Goal: Find specific page/section: Find specific page/section

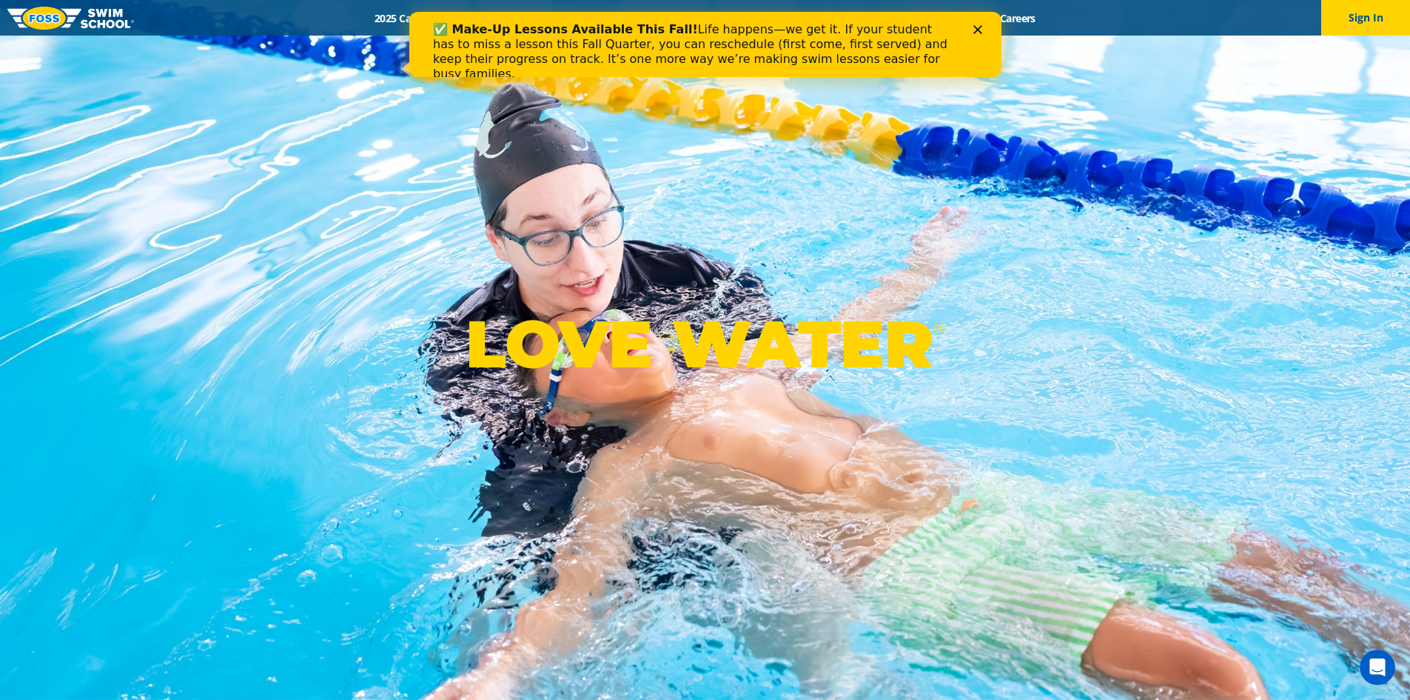
click at [977, 29] on polygon "Close" at bounding box center [977, 29] width 9 height 9
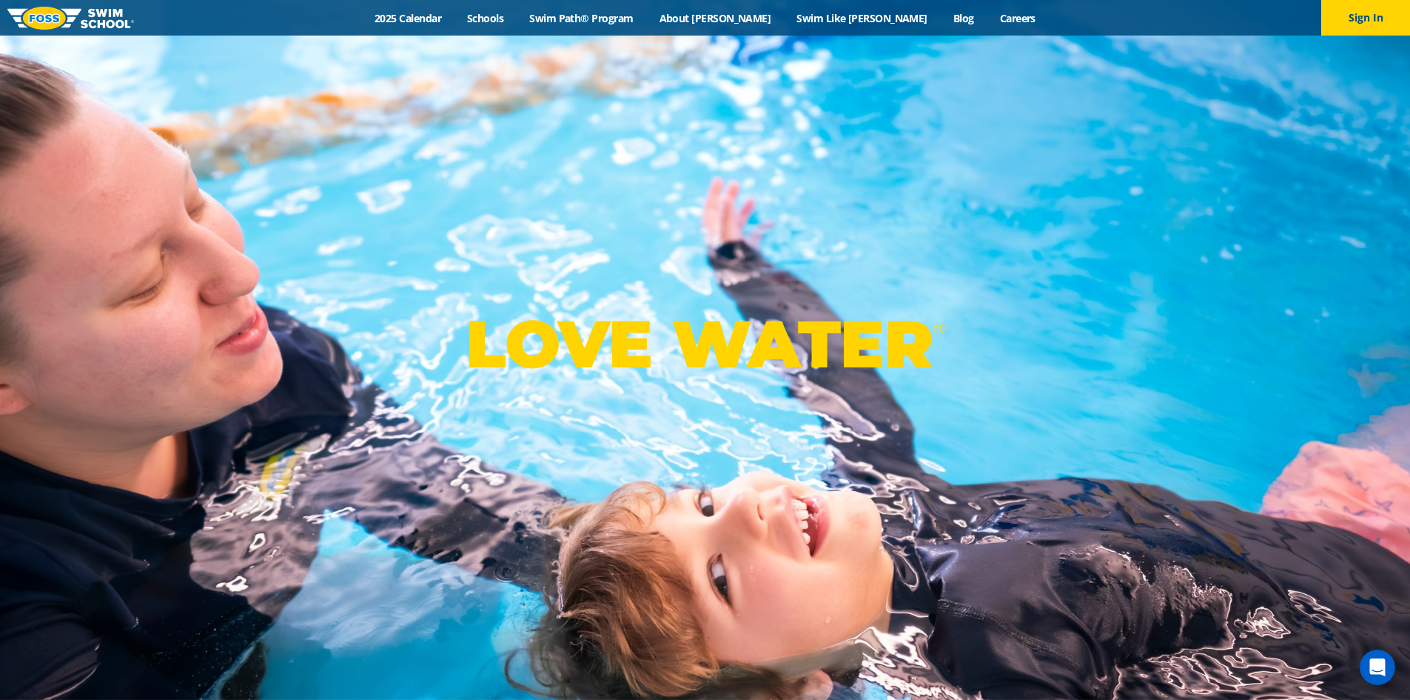
click at [1029, 176] on div "LOVE WATER ®" at bounding box center [705, 350] width 1410 height 700
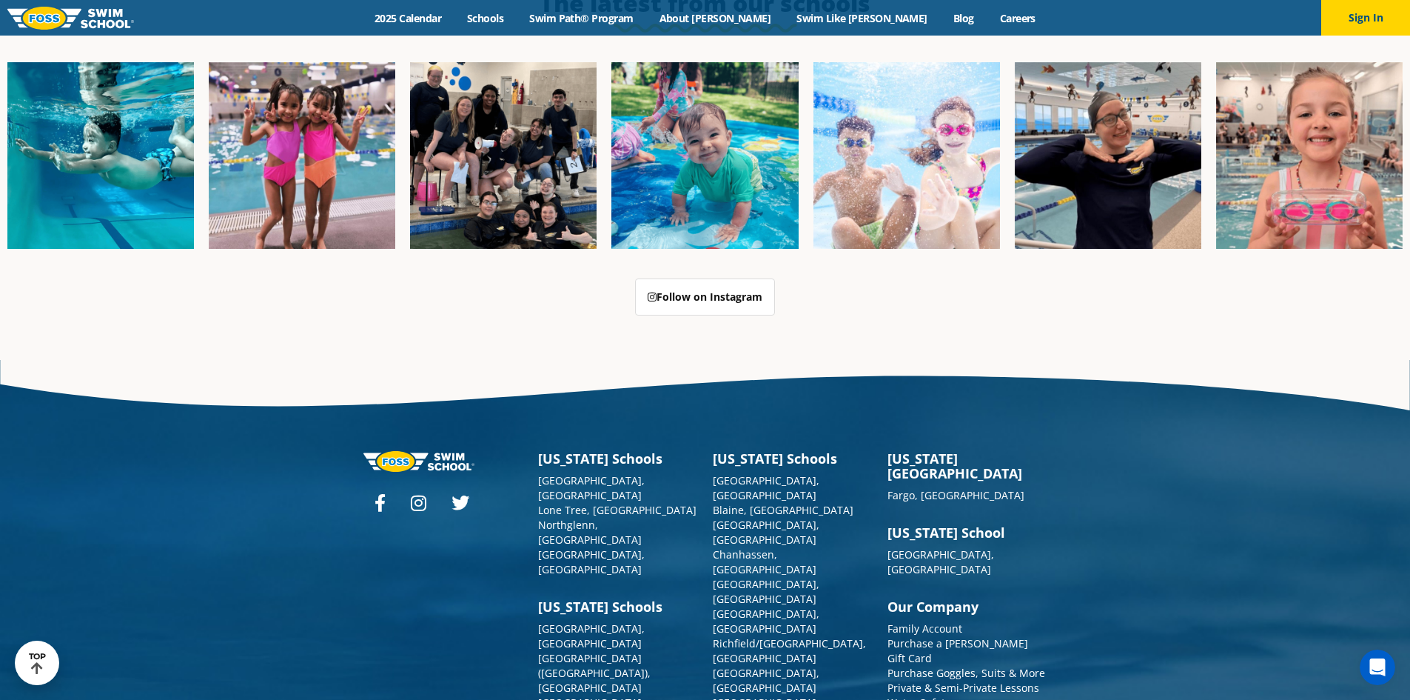
scroll to position [3814, 0]
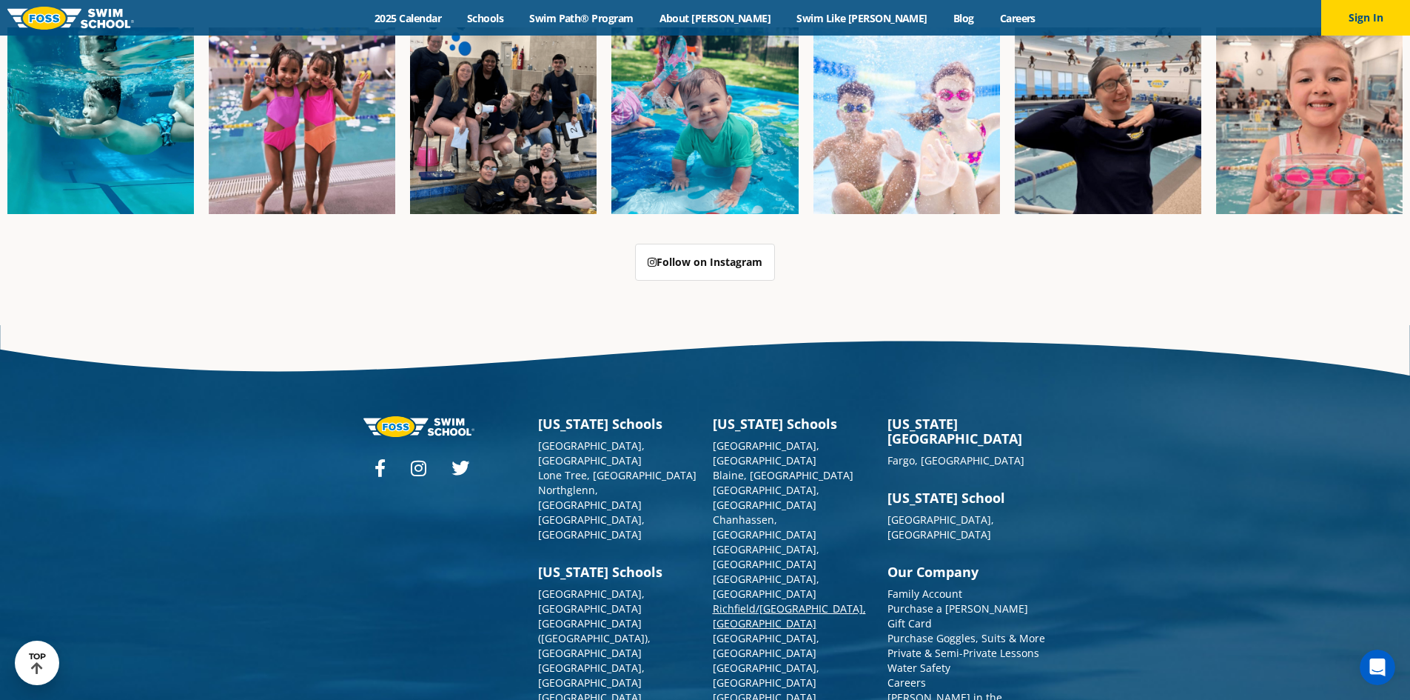
click at [756, 601] on link "Richfield/[GEOGRAPHIC_DATA], [GEOGRAPHIC_DATA]" at bounding box center [789, 615] width 153 height 29
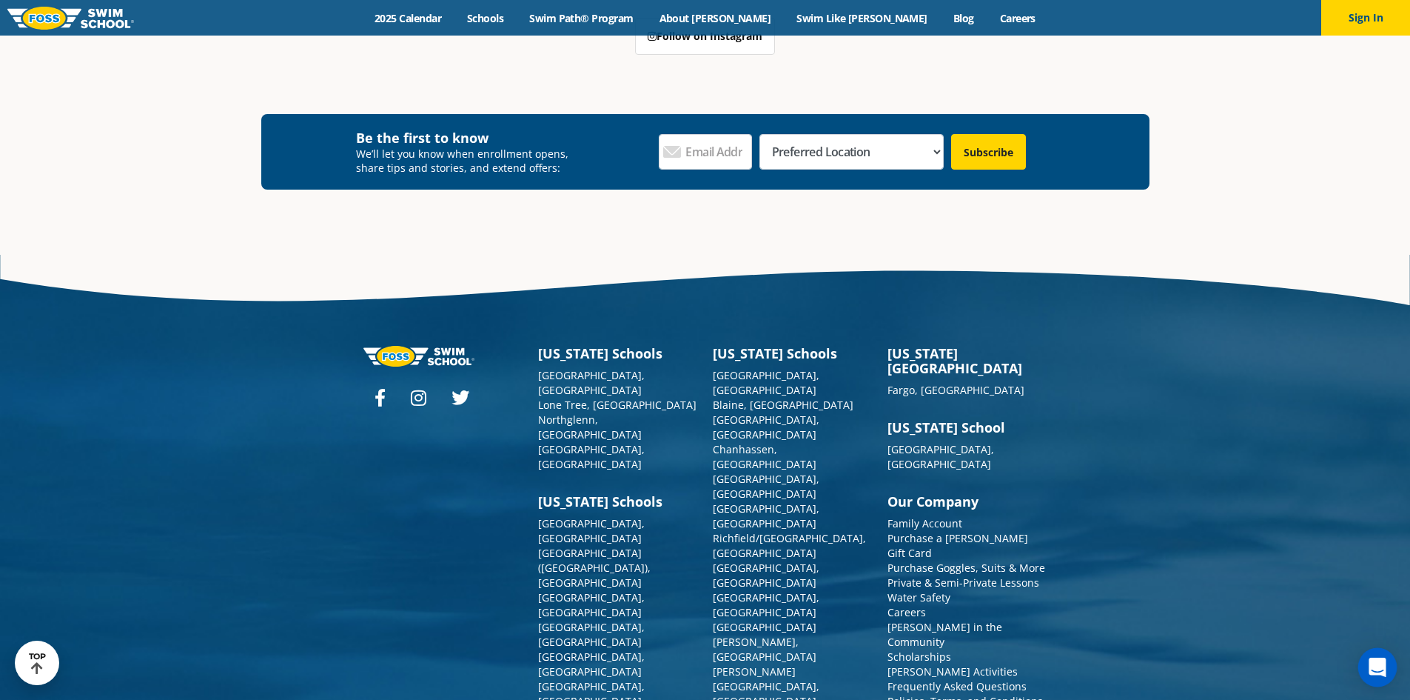
scroll to position [5439, 0]
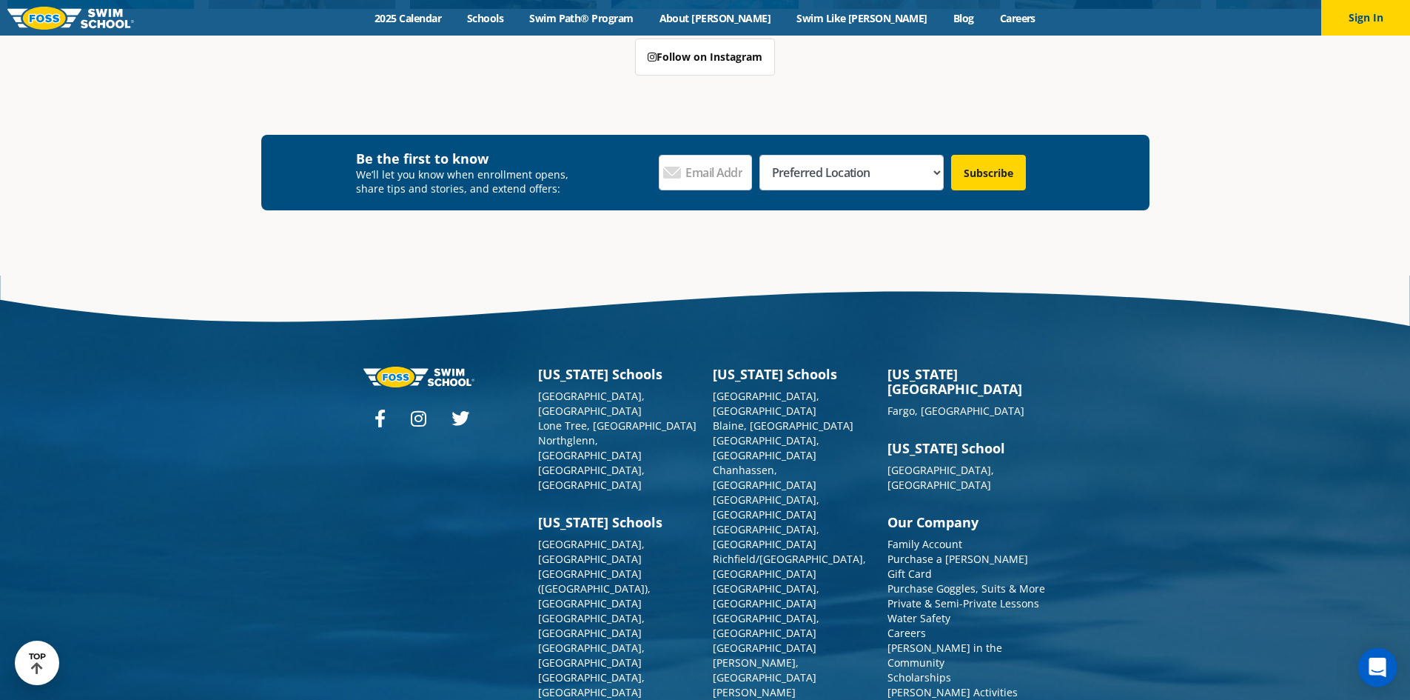
click at [1380, 667] on icon "Open Intercom Messenger" at bounding box center [1377, 666] width 17 height 19
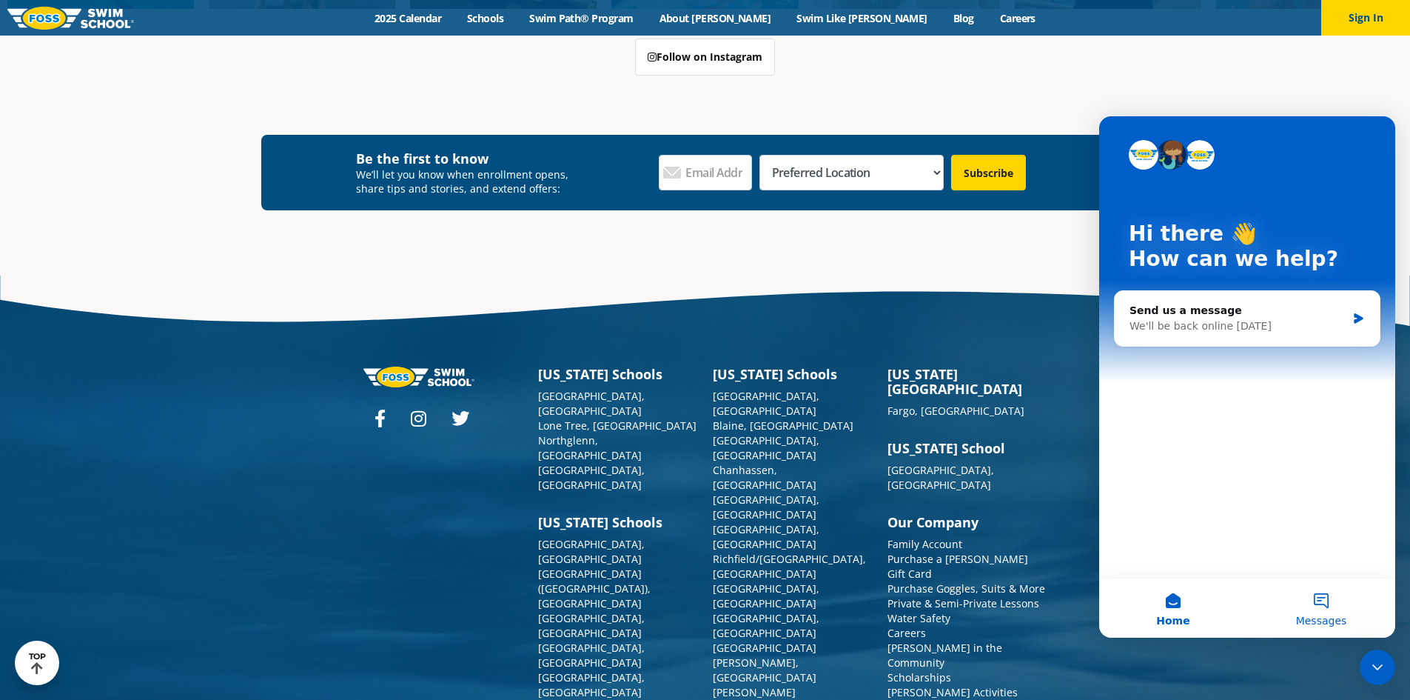
scroll to position [5419, 0]
